Goal: Task Accomplishment & Management: Use online tool/utility

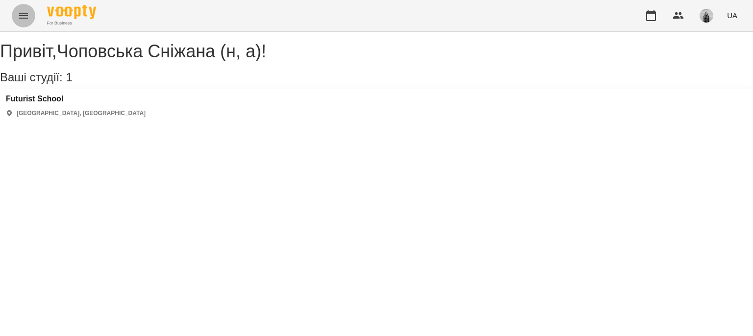
click at [25, 21] on icon "Menu" at bounding box center [24, 16] width 12 height 12
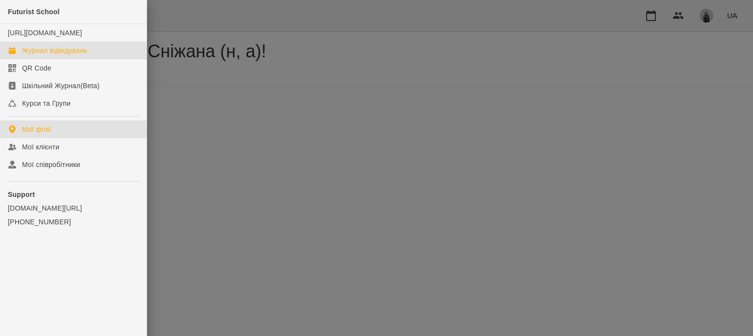
click at [36, 55] on div "Журнал відвідувань" at bounding box center [54, 51] width 65 height 10
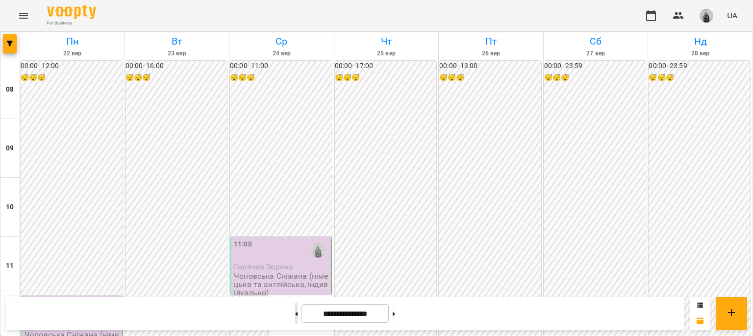
click at [295, 311] on button at bounding box center [296, 314] width 2 height 22
type input "**********"
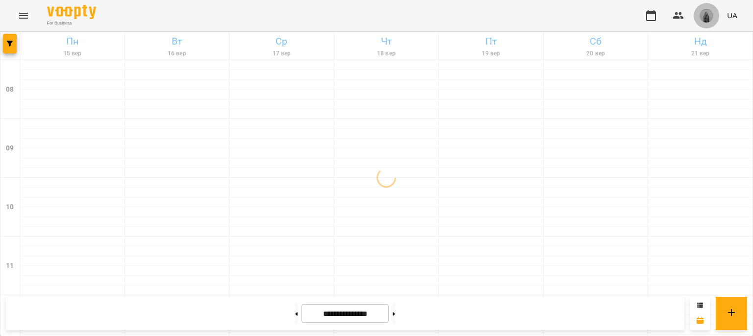
click at [702, 21] on img "button" at bounding box center [707, 16] width 14 height 14
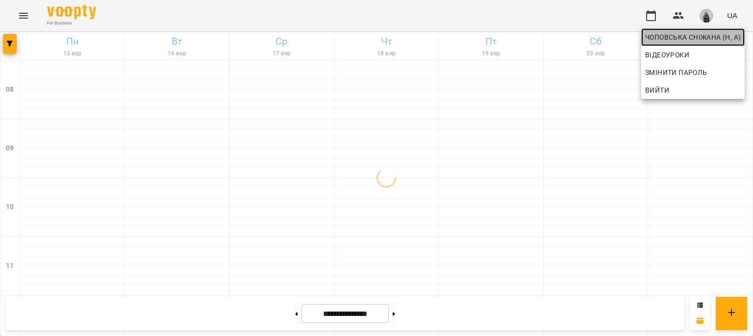
click at [662, 35] on span "Чоповська Сніжана (н, а)" at bounding box center [693, 37] width 96 height 12
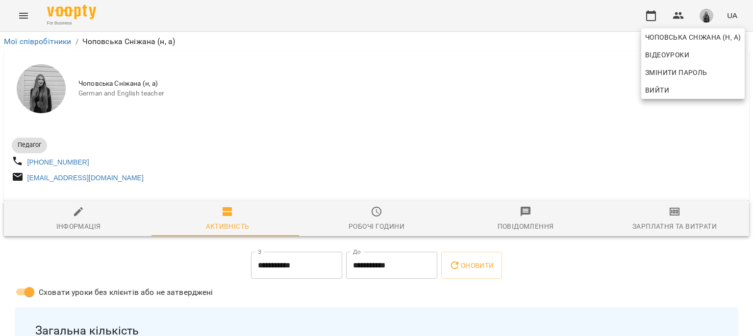
click at [666, 226] on div at bounding box center [376, 168] width 753 height 336
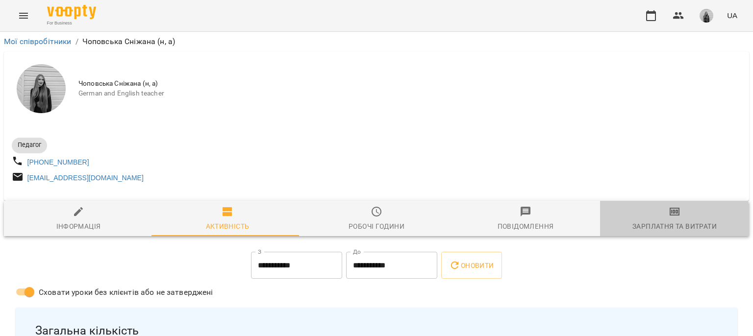
click at [666, 226] on div "Зарплатня та Витрати" at bounding box center [674, 227] width 84 height 12
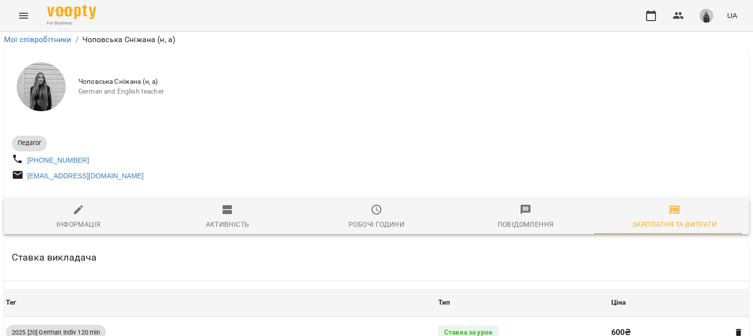
scroll to position [4945, 0]
